Goal: Transaction & Acquisition: Purchase product/service

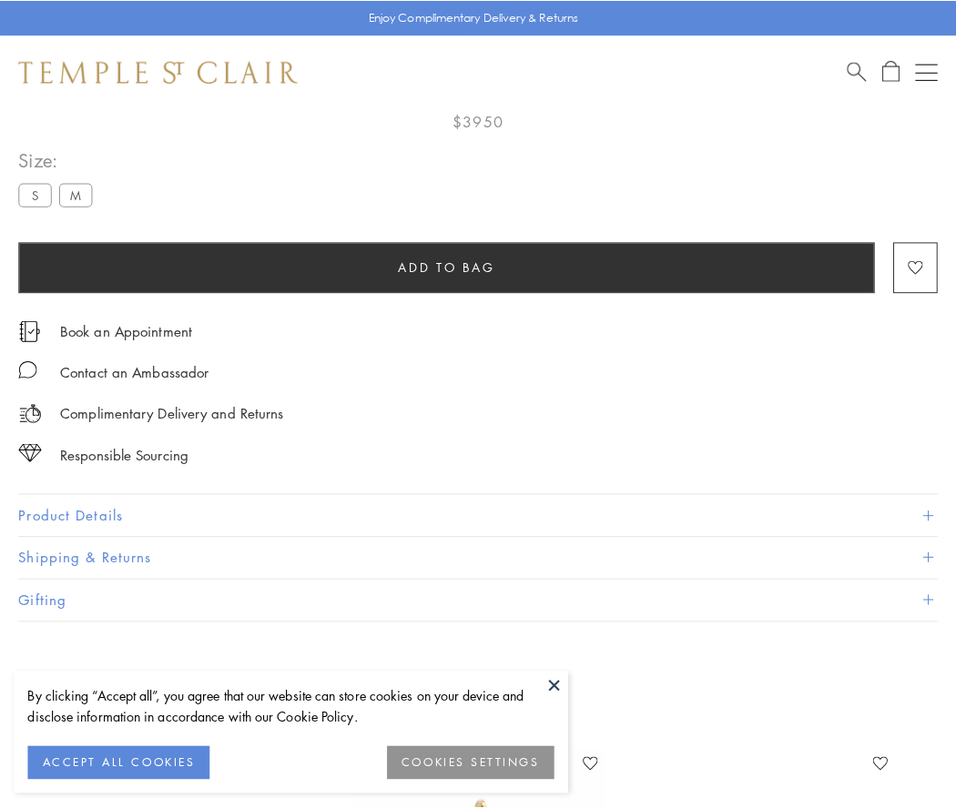
scroll to position [107, 0]
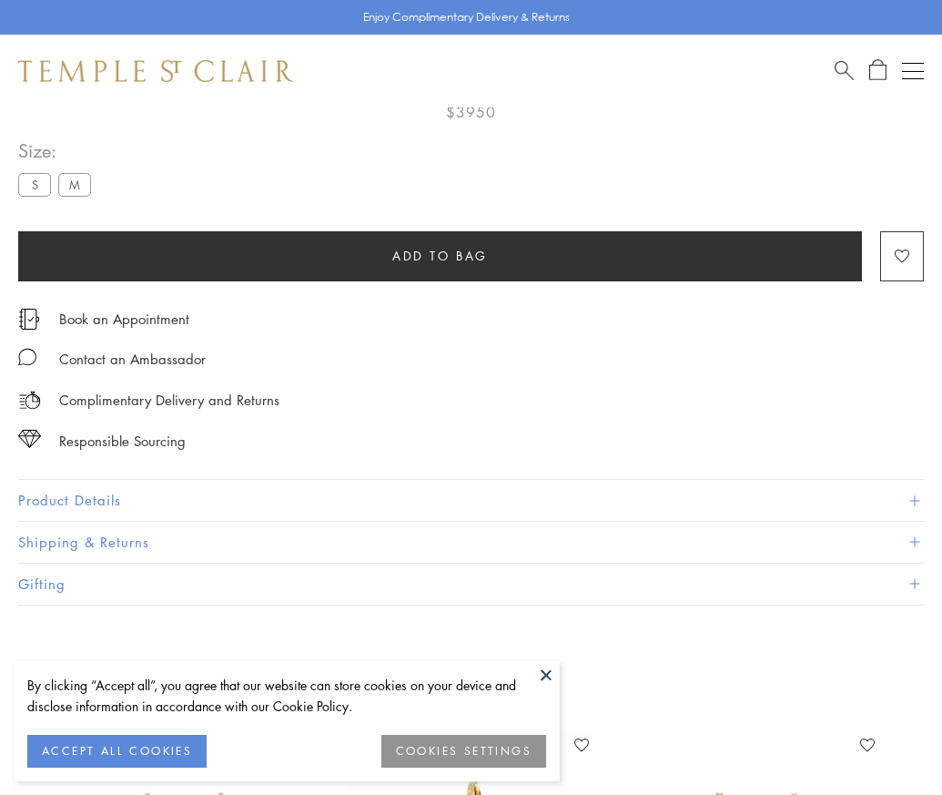
click at [440, 255] on span "Add to bag" at bounding box center [440, 256] width 96 height 20
